Goal: Navigation & Orientation: Find specific page/section

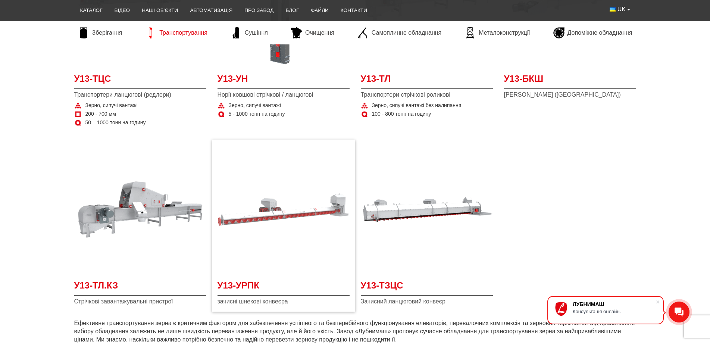
scroll to position [261, 0]
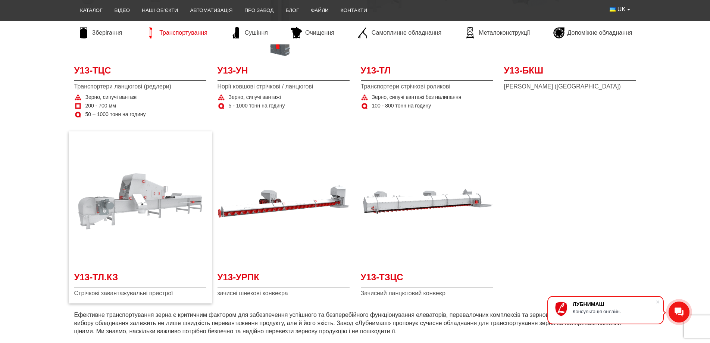
click at [139, 205] on img at bounding box center [140, 201] width 132 height 132
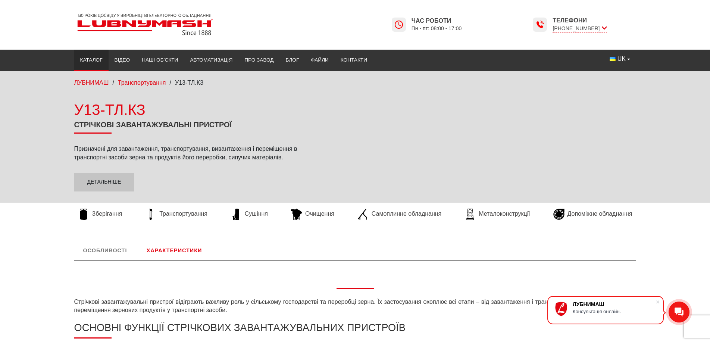
click at [92, 63] on link "Каталог" at bounding box center [91, 60] width 34 height 16
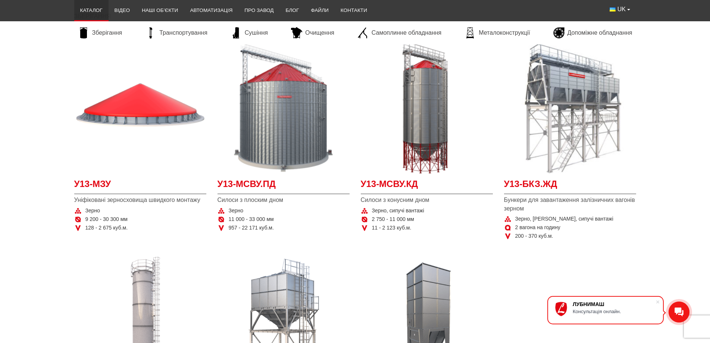
scroll to position [149, 0]
